Goal: Task Accomplishment & Management: Manage account settings

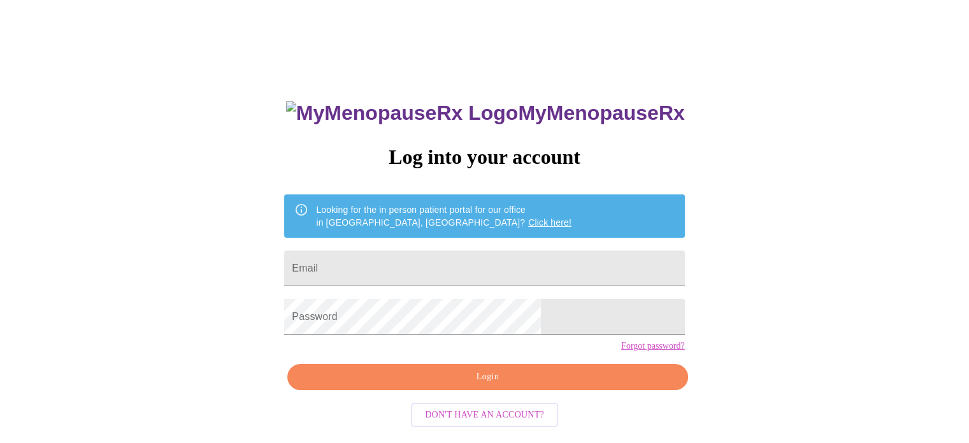
scroll to position [24, 0]
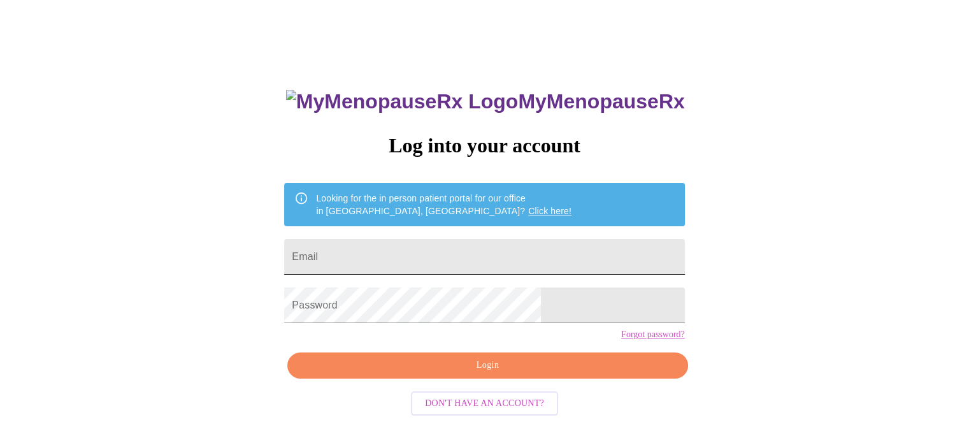
click at [519, 259] on input "Email" at bounding box center [484, 257] width 400 height 36
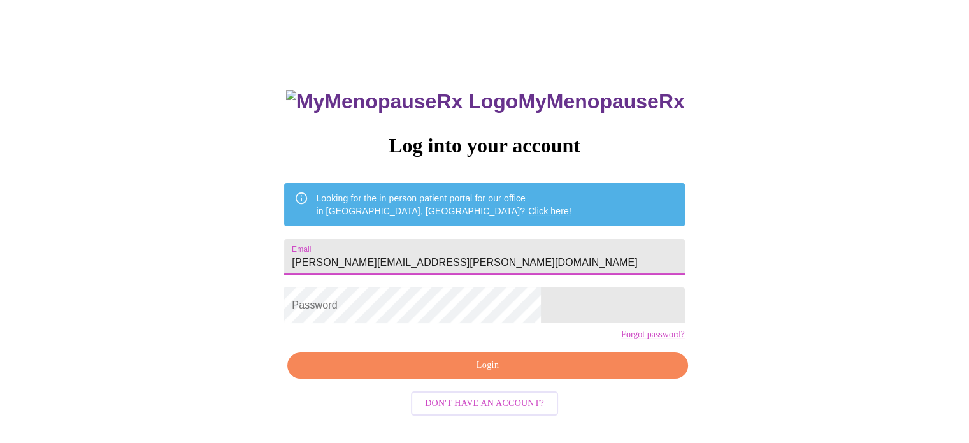
type input "[PERSON_NAME][EMAIL_ADDRESS][PERSON_NAME][DOMAIN_NAME]"
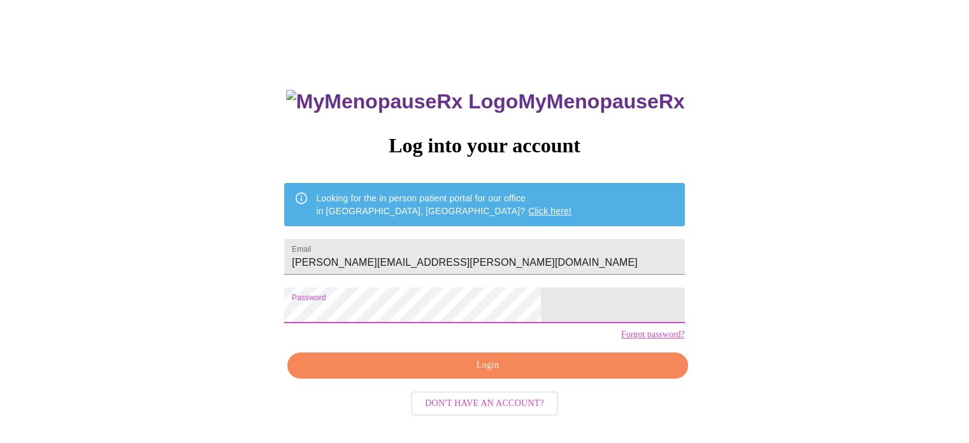
click at [469, 373] on span "Login" at bounding box center [487, 366] width 371 height 16
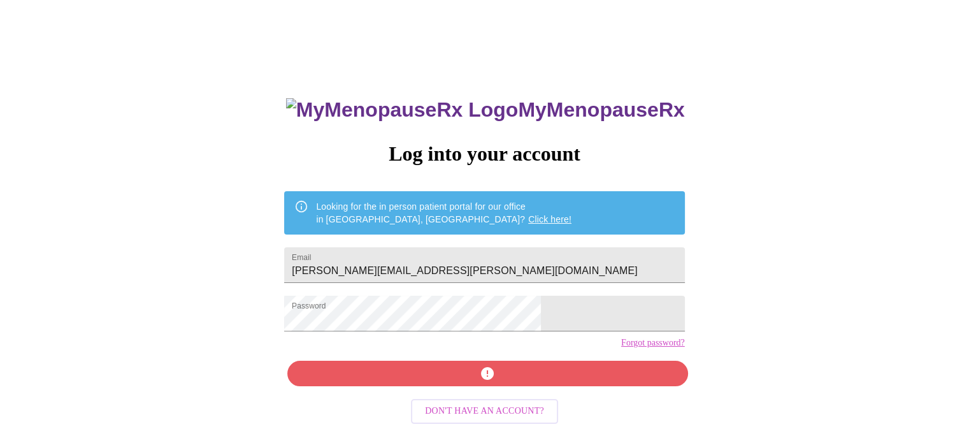
scroll to position [24, 0]
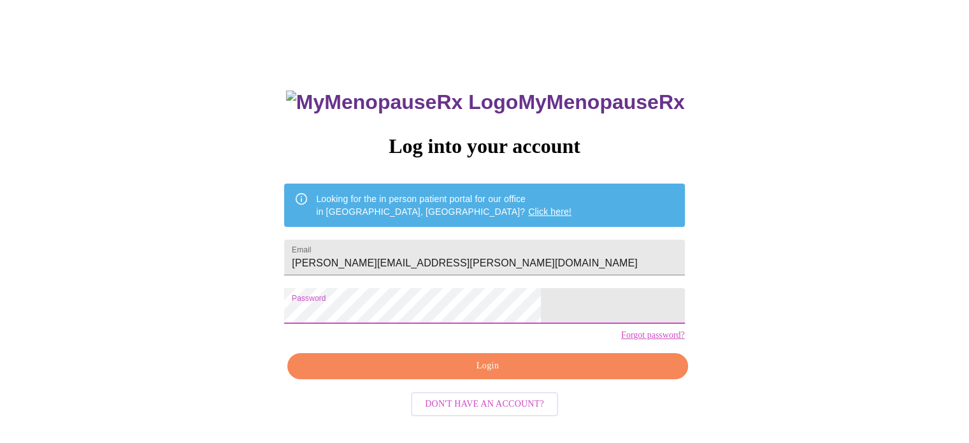
click at [291, 297] on div "MyMenopauseRx Log into your account Looking for the in person patient portal fo…" at bounding box center [484, 248] width 959 height 532
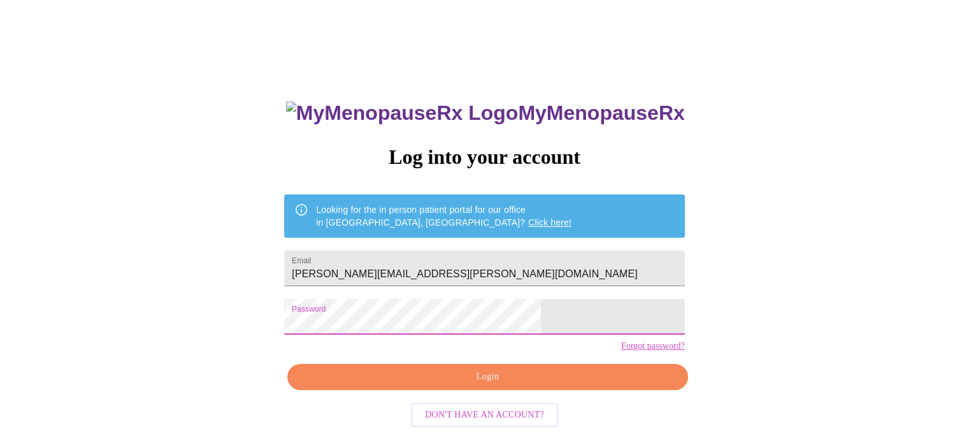
scroll to position [24, 0]
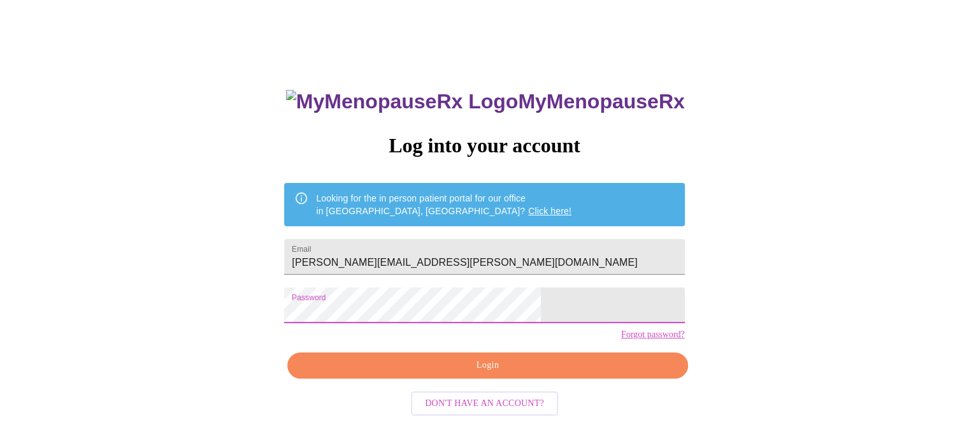
drag, startPoint x: 484, startPoint y: 384, endPoint x: 492, endPoint y: 384, distance: 8.3
click at [484, 373] on span "Login" at bounding box center [487, 366] width 371 height 16
click at [621, 340] on link "Forgot password?" at bounding box center [653, 334] width 64 height 10
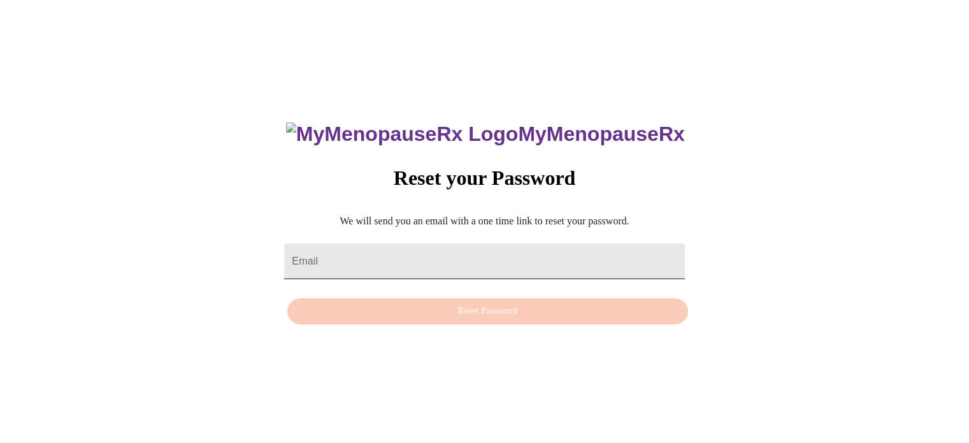
click at [551, 243] on input "Email" at bounding box center [484, 261] width 400 height 36
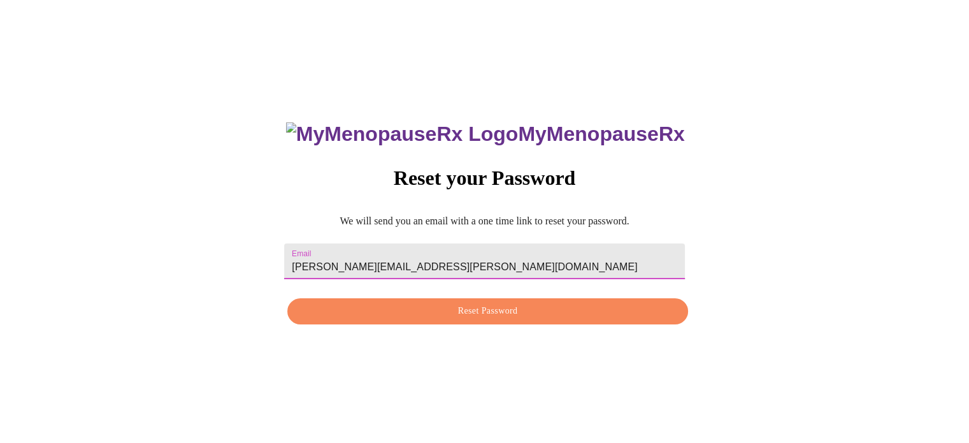
type input "[PERSON_NAME][EMAIL_ADDRESS][PERSON_NAME][DOMAIN_NAME]"
click at [447, 310] on span "Reset Password" at bounding box center [487, 311] width 371 height 16
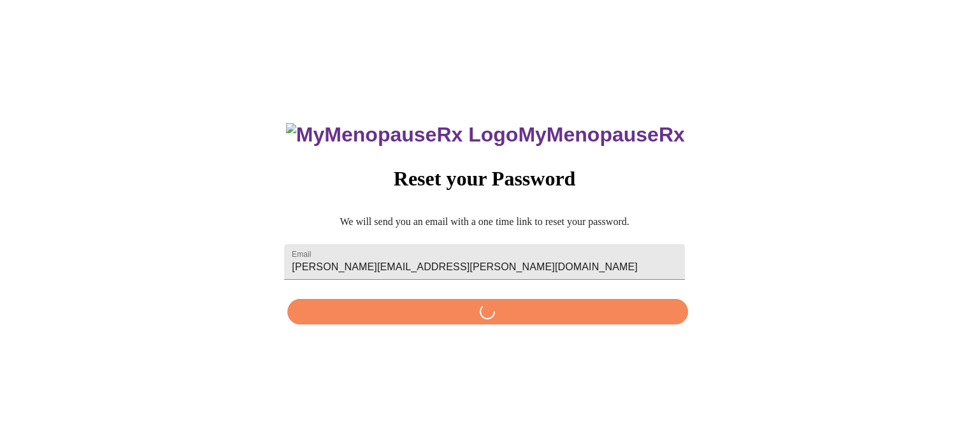
scroll to position [0, 0]
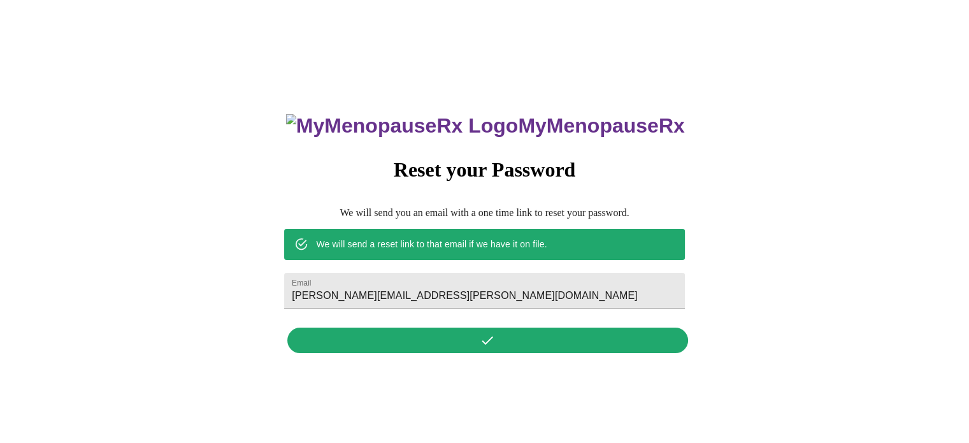
click at [483, 341] on div "MyMenopauseRx Reset your Password We will send you an email with a one time lin…" at bounding box center [484, 226] width 426 height 265
